Goal: Download file/media

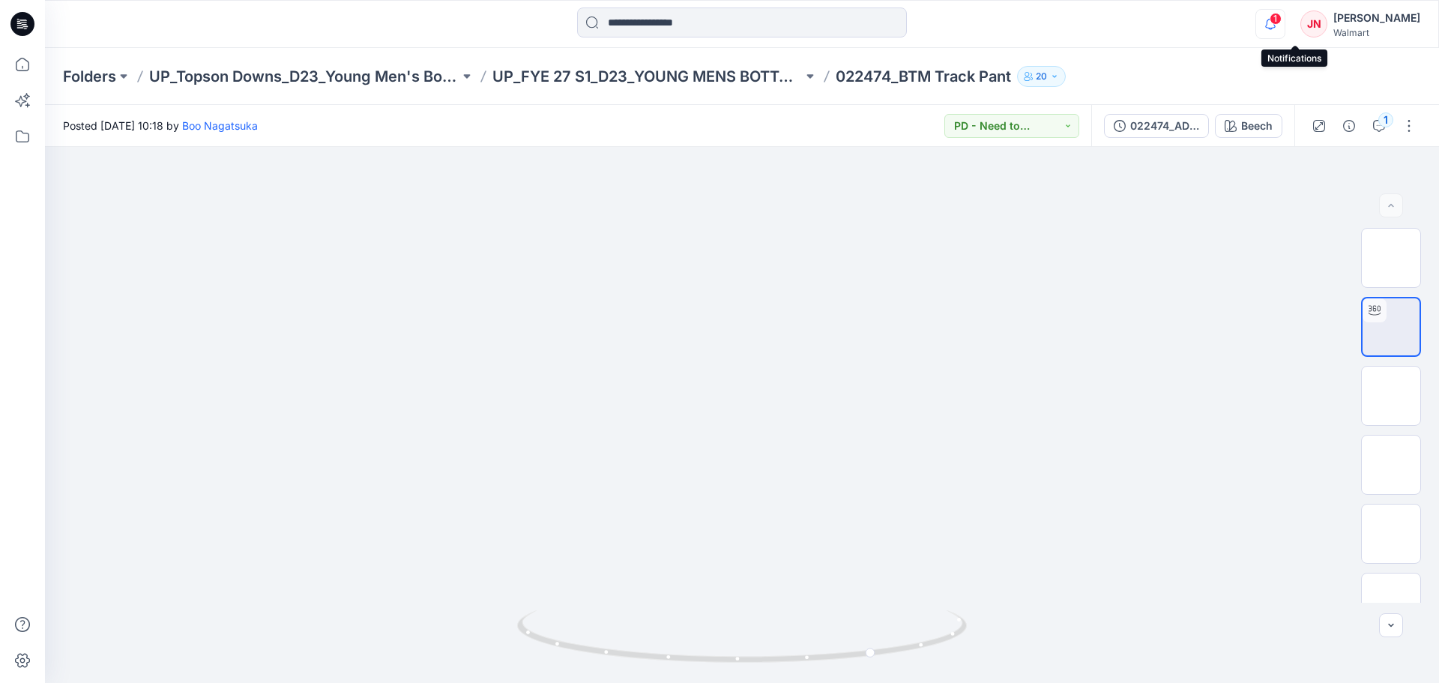
click at [1284, 11] on icon "button" at bounding box center [1270, 24] width 28 height 30
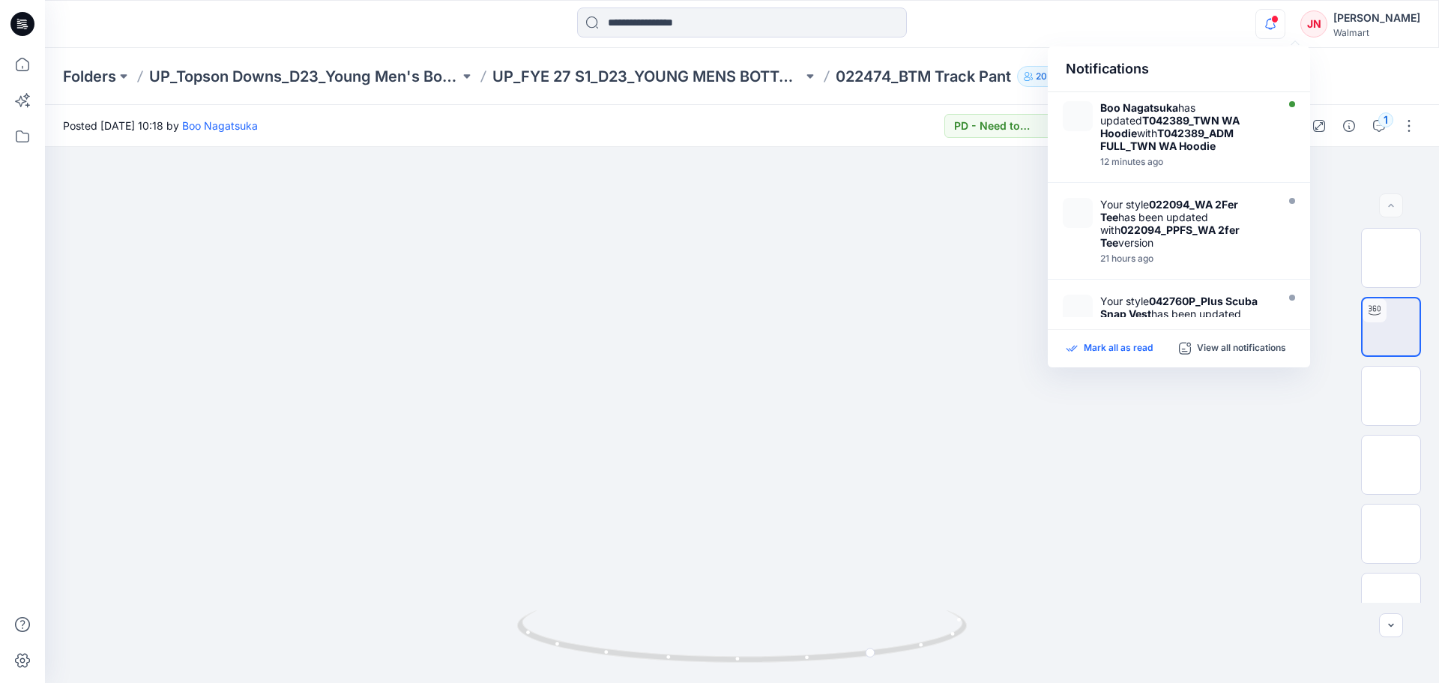
click at [1113, 350] on p "Mark all as read" at bounding box center [1118, 348] width 69 height 13
click at [103, 79] on p "Folders" at bounding box center [89, 76] width 53 height 21
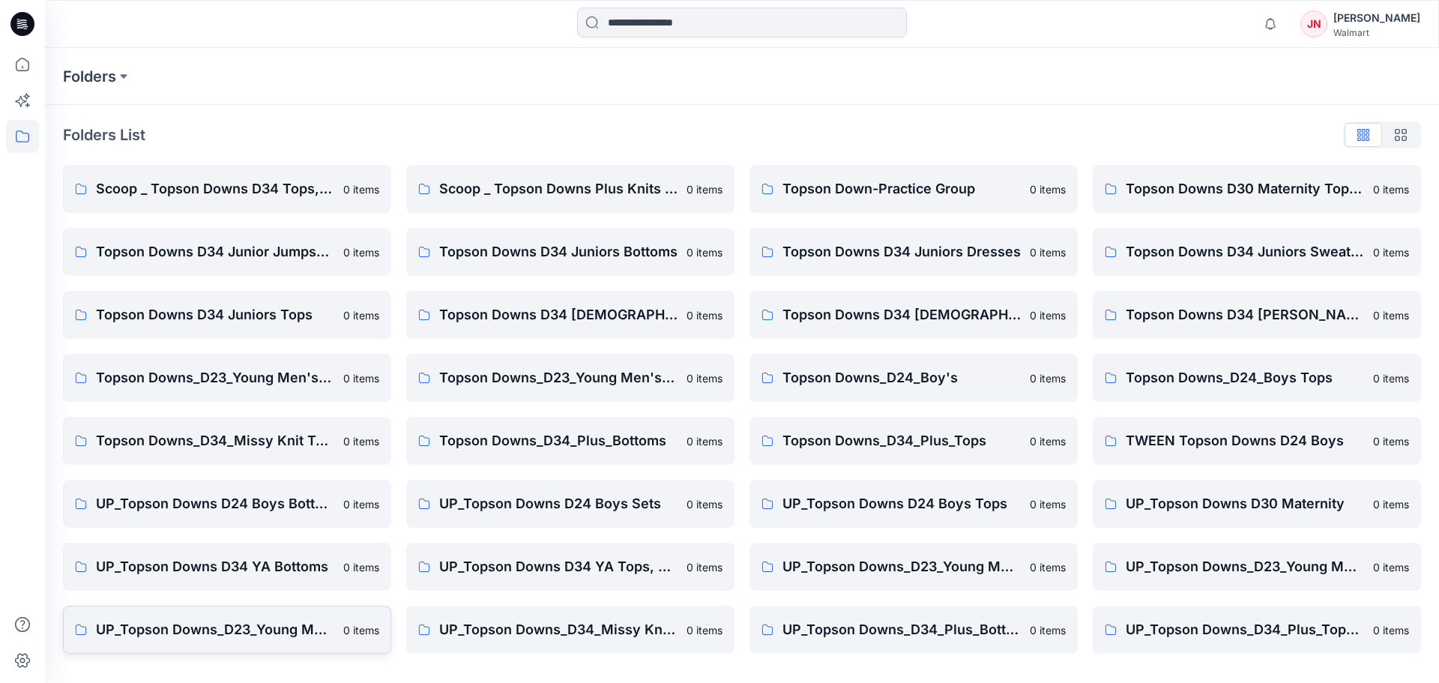
click at [186, 621] on p "UP_Topson Downs_D23_Young Men's Tops" at bounding box center [215, 629] width 238 height 21
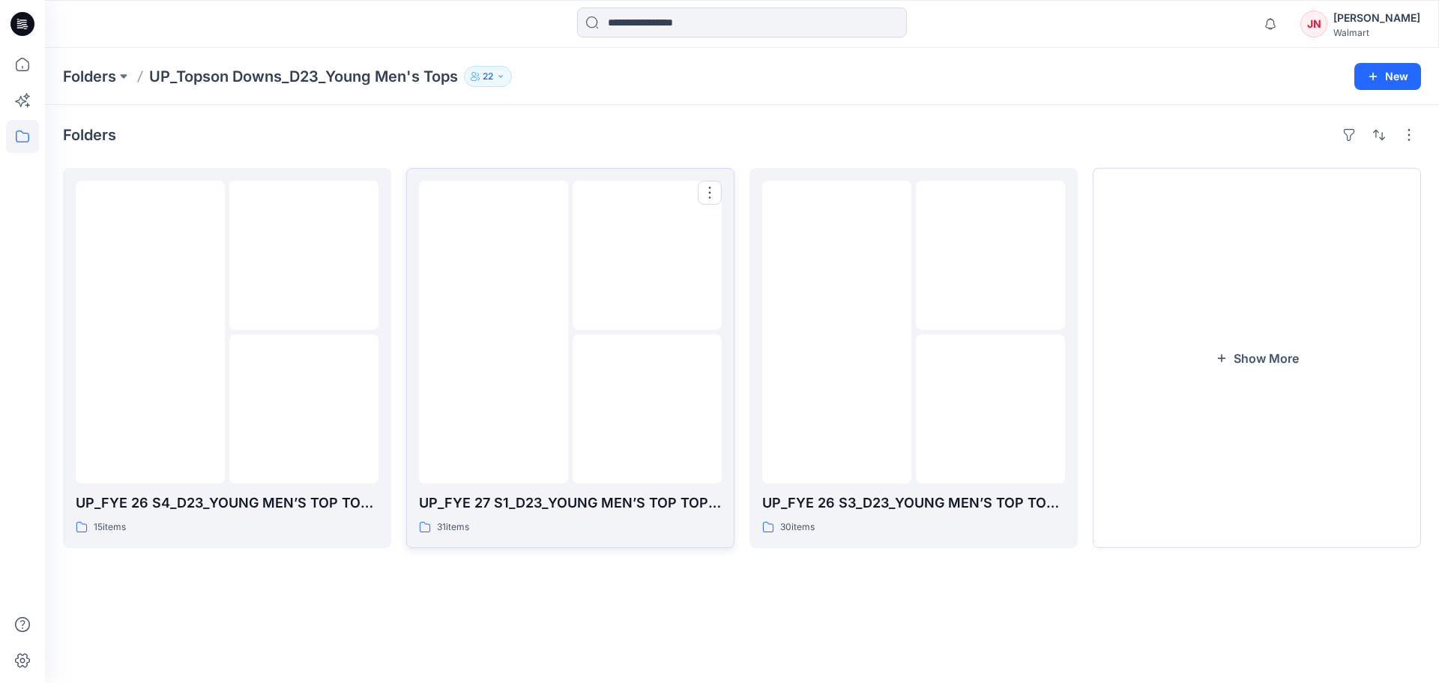
click at [647, 409] on img at bounding box center [647, 409] width 0 height 0
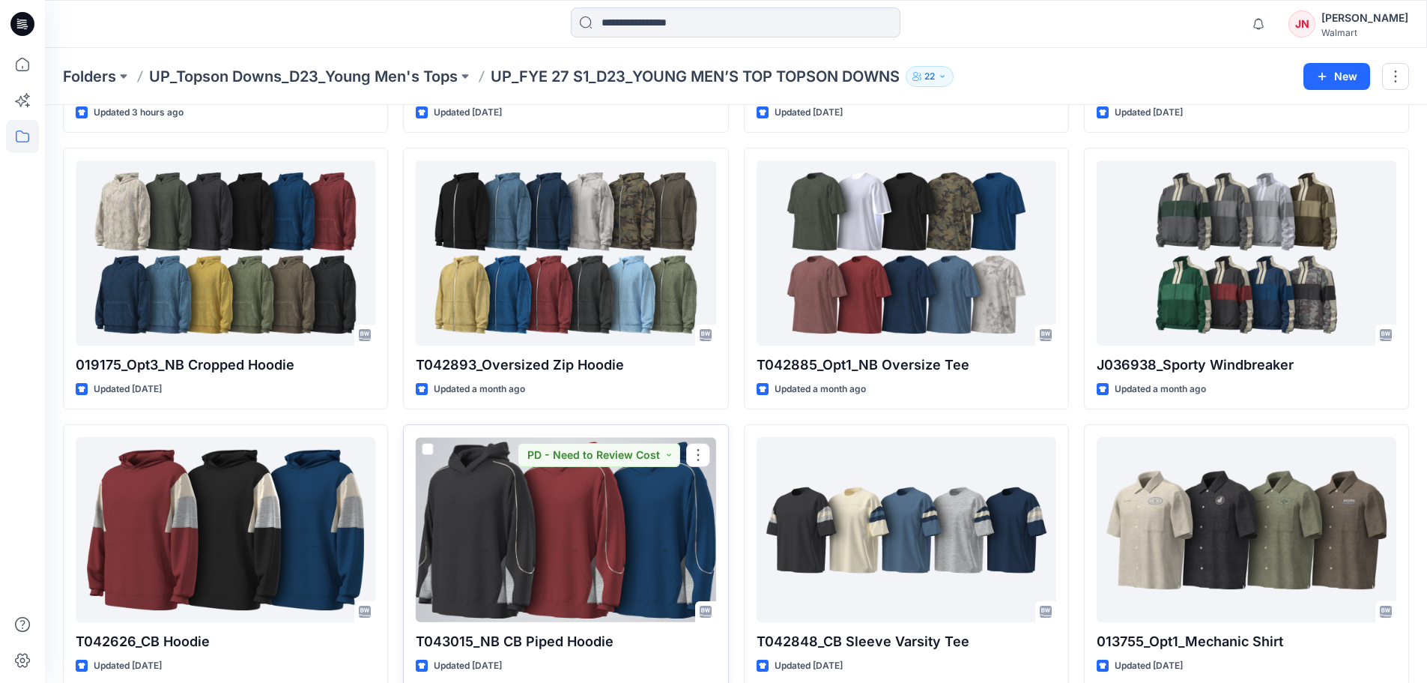
scroll to position [153, 0]
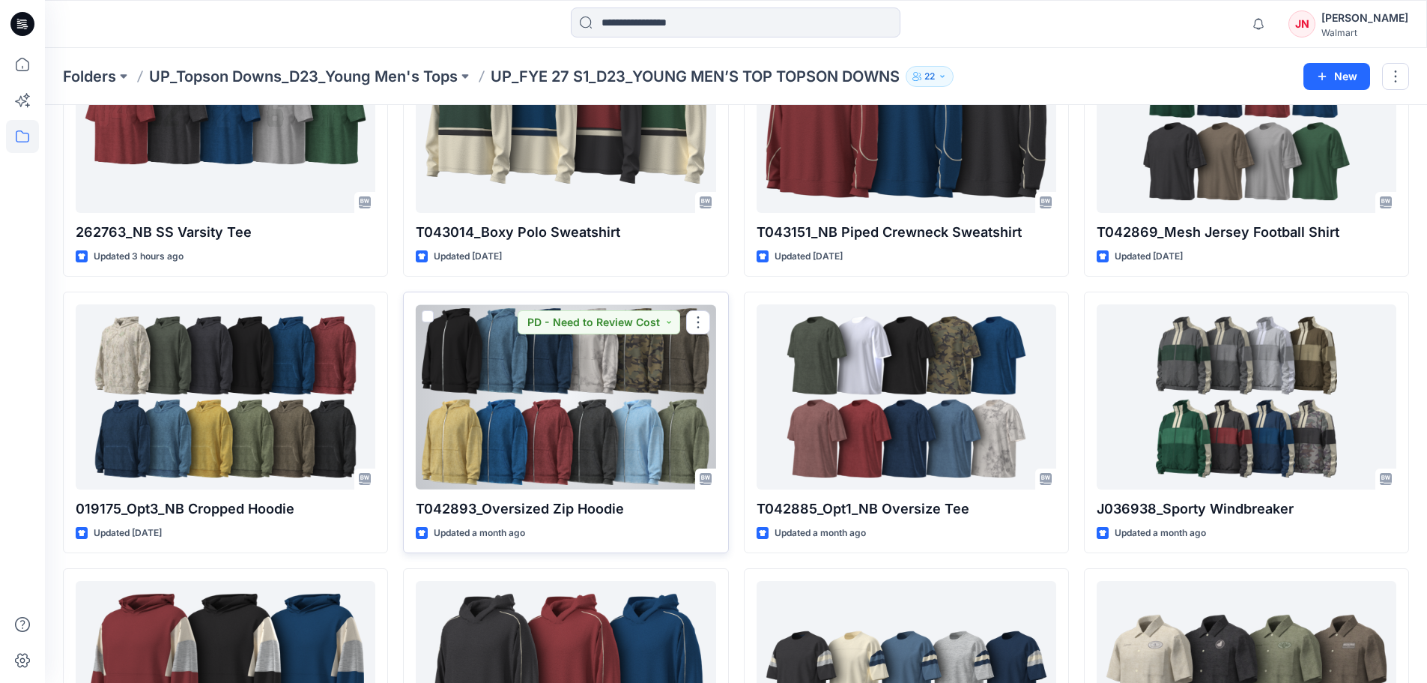
click at [489, 424] on div at bounding box center [566, 396] width 300 height 185
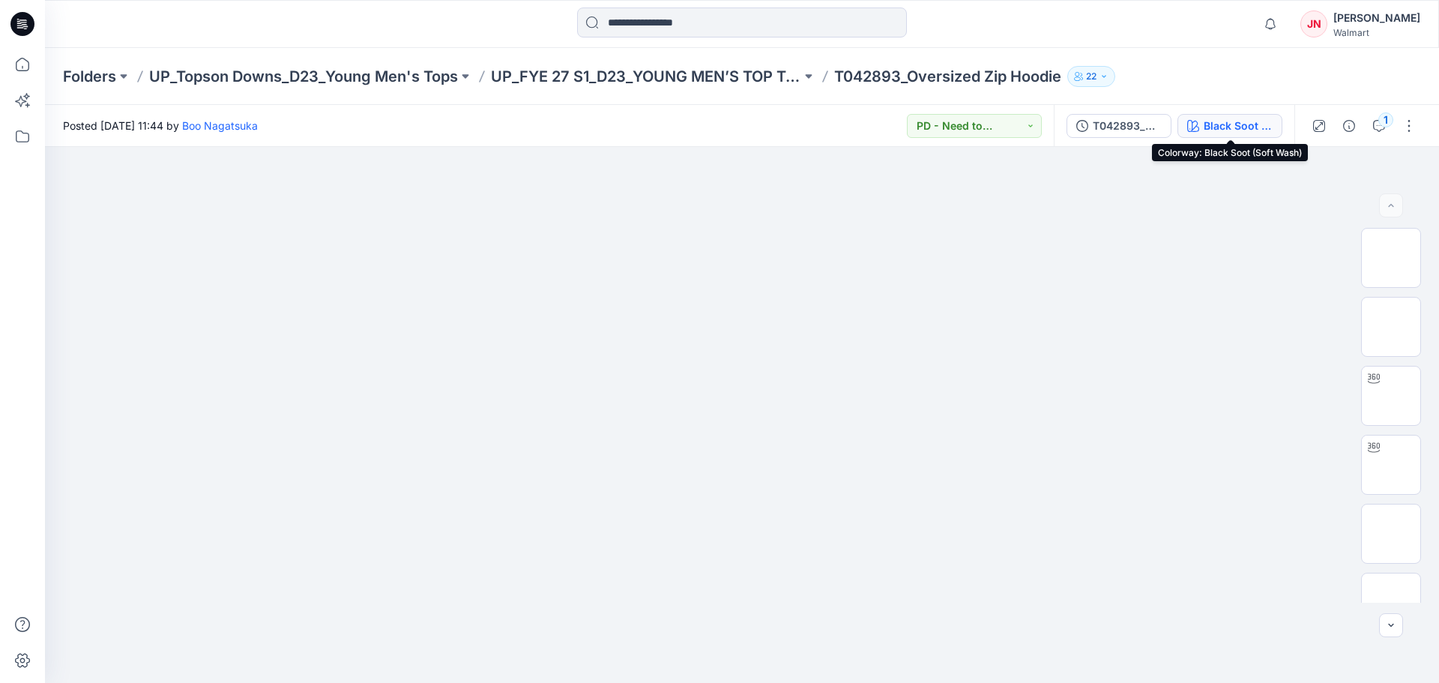
click at [1211, 133] on div "Black Soot (Soft Wash)" at bounding box center [1237, 126] width 69 height 16
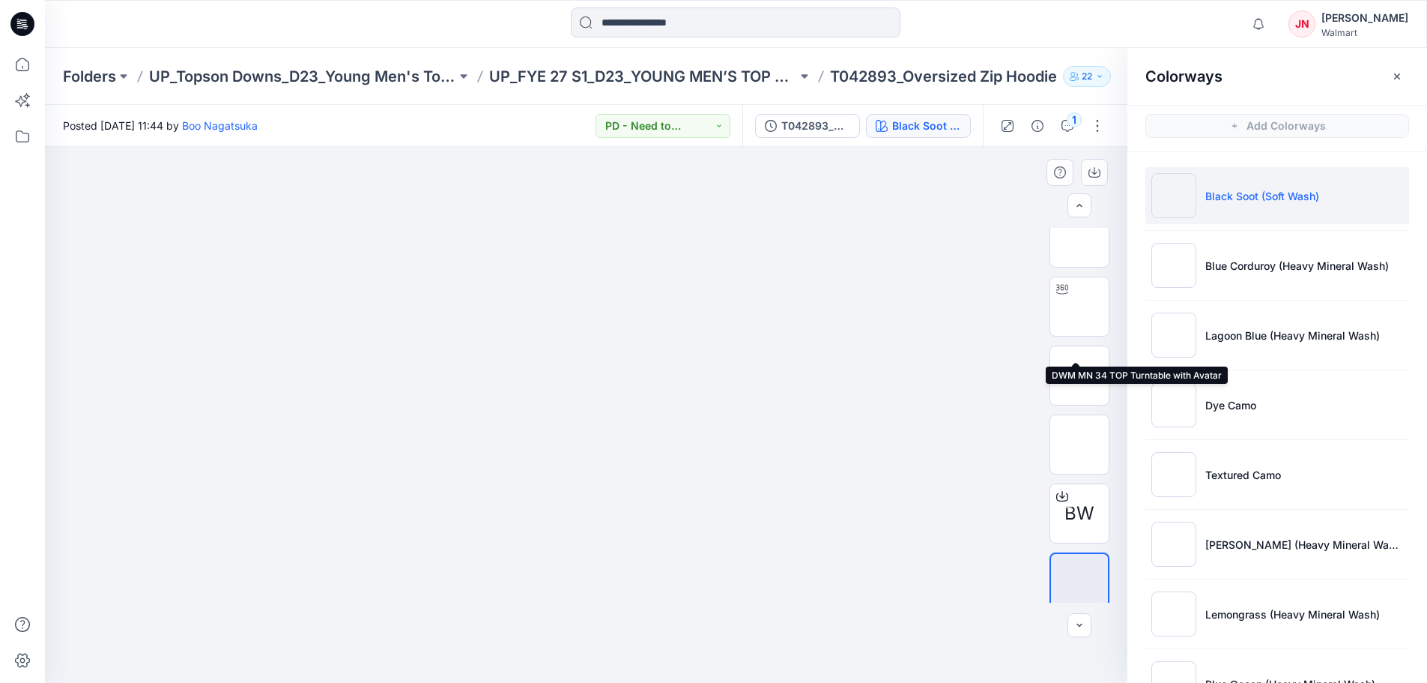
scroll to position [168, 0]
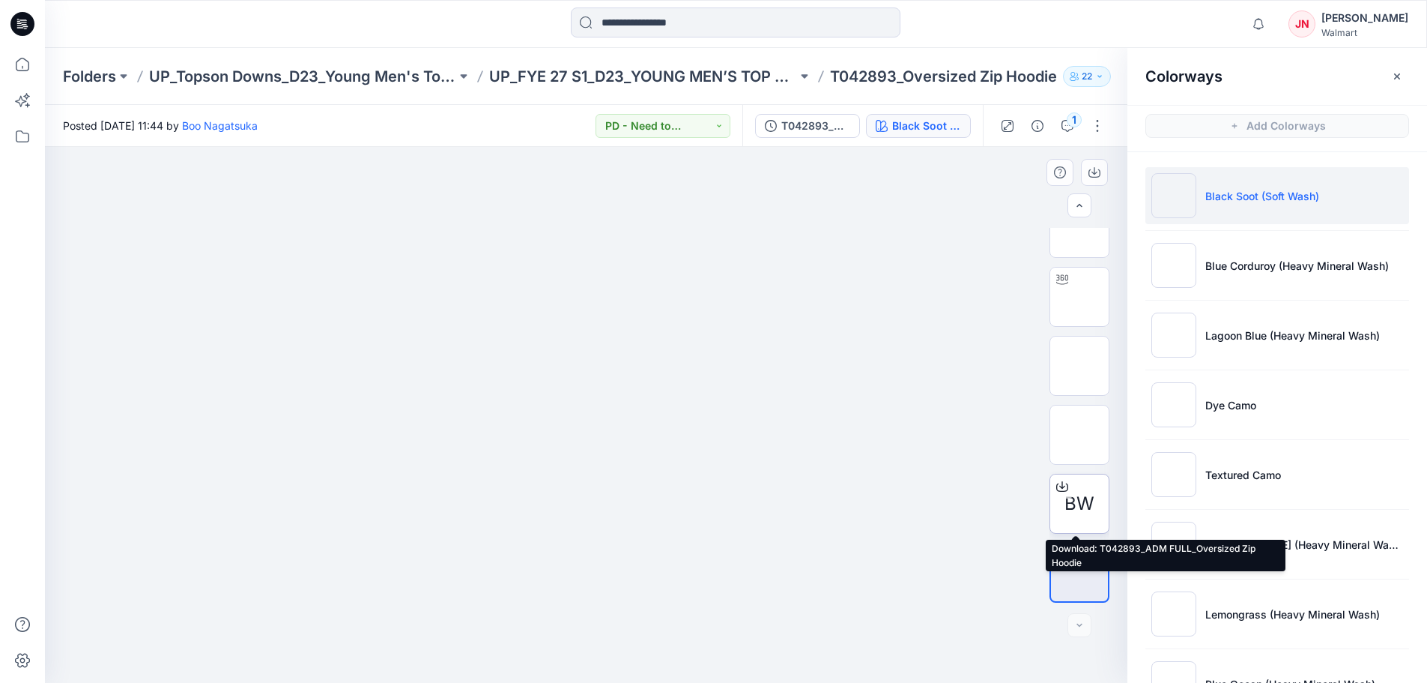
click at [1057, 484] on icon at bounding box center [1063, 486] width 12 height 12
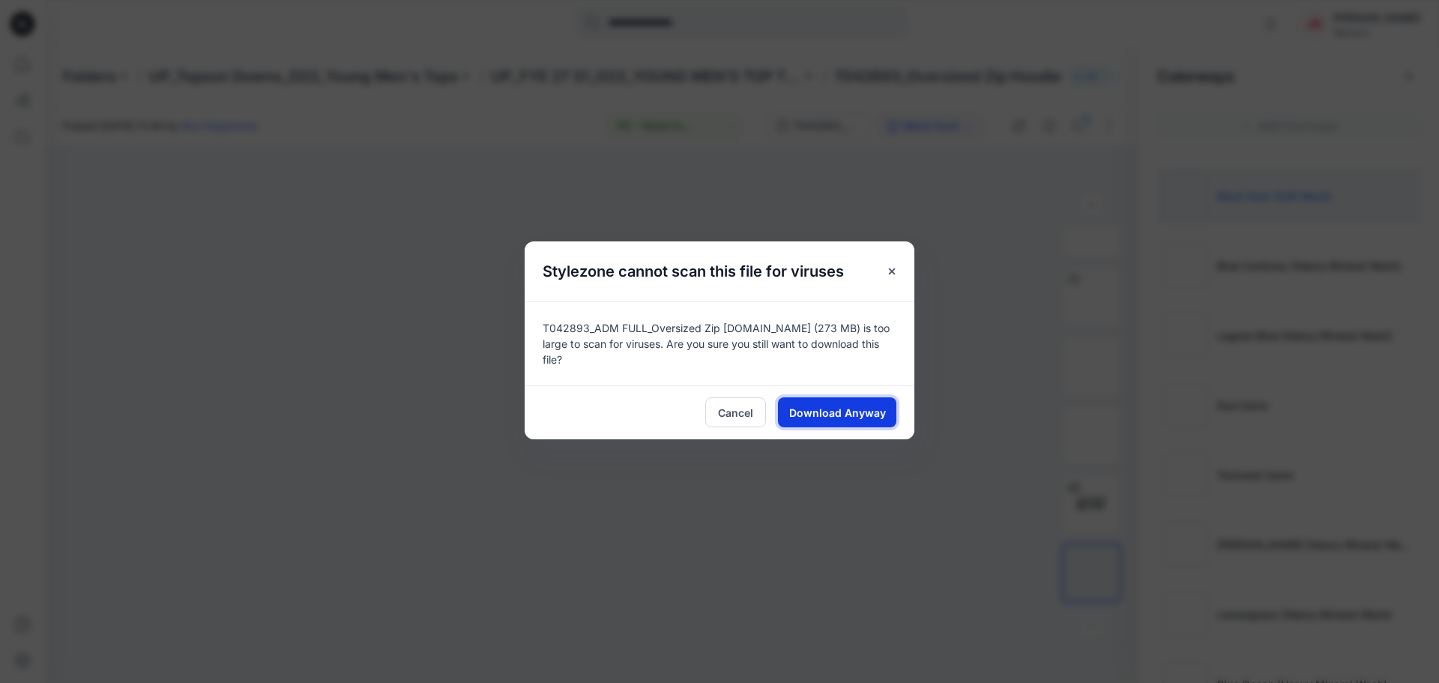
click at [863, 409] on span "Download Anyway" at bounding box center [837, 413] width 97 height 16
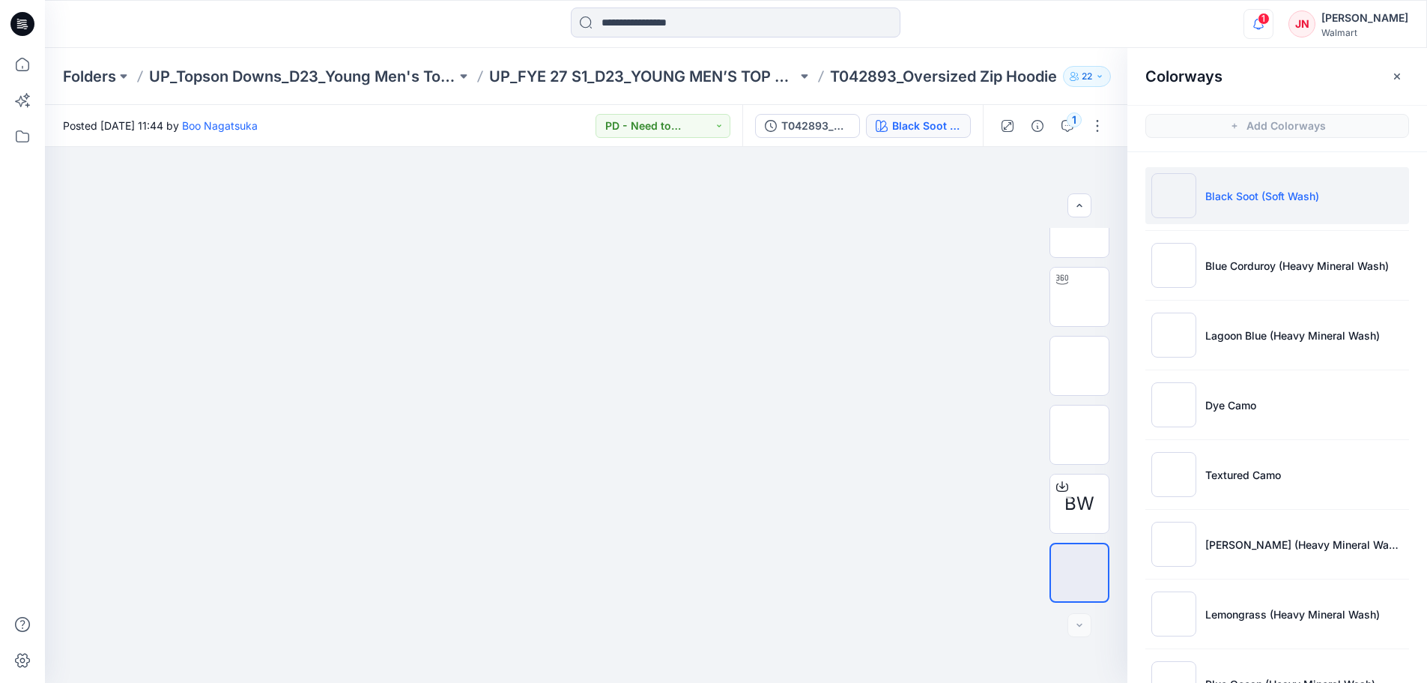
click at [1274, 22] on button "button" at bounding box center [1259, 24] width 30 height 30
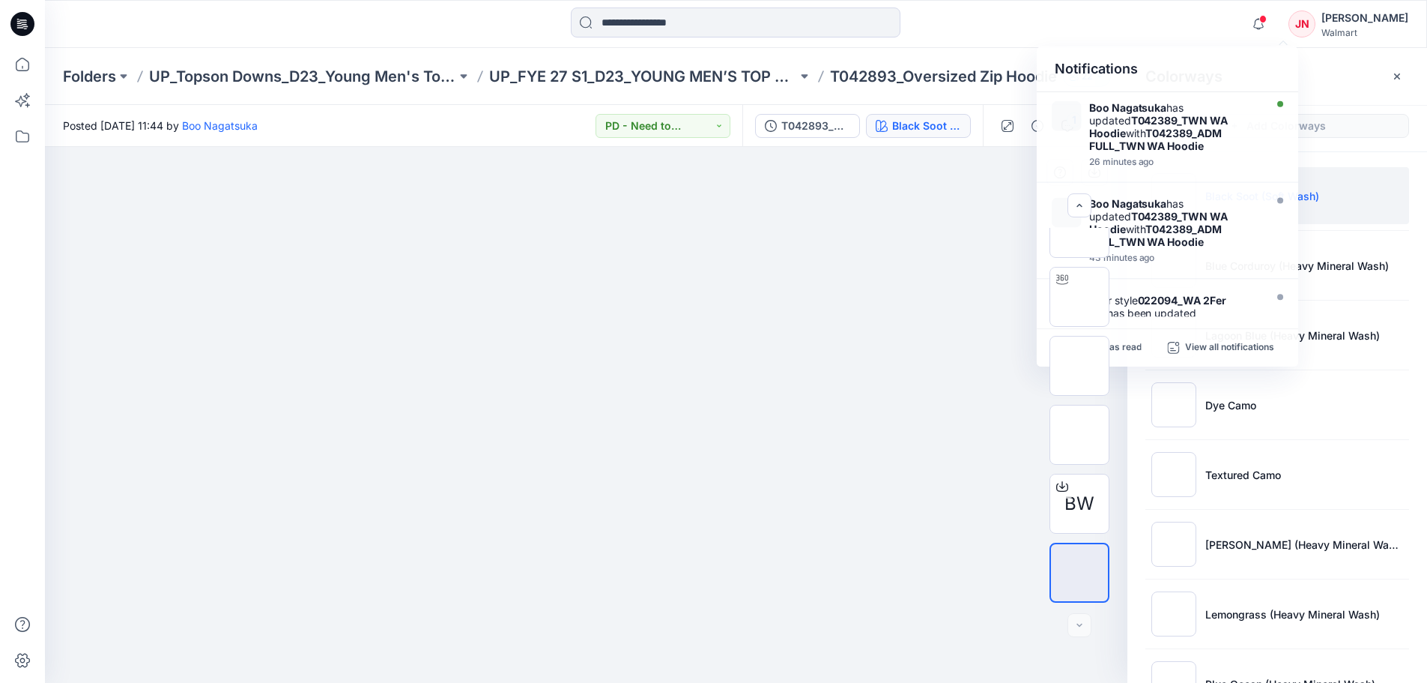
click at [1126, 347] on div "BW" at bounding box center [1080, 415] width 96 height 375
